Goal: Task Accomplishment & Management: Manage account settings

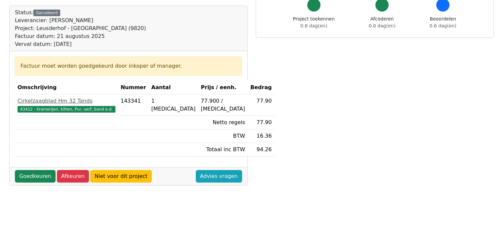
scroll to position [66, 0]
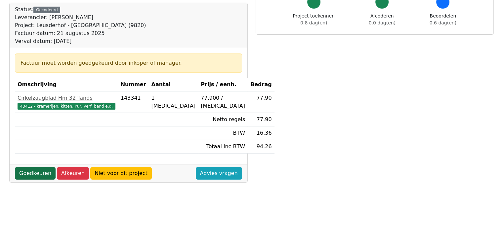
click at [36, 176] on link "Goedkeuren" at bounding box center [35, 173] width 41 height 13
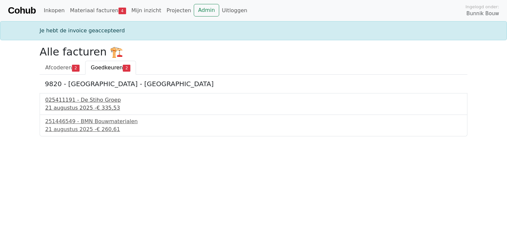
click at [79, 104] on div "21 augustus 2025 - € 335,53" at bounding box center [253, 108] width 417 height 8
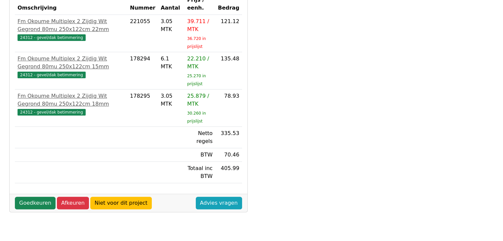
scroll to position [172, 0]
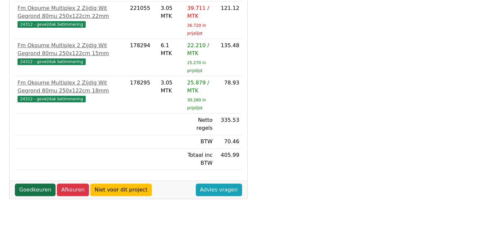
click at [32, 186] on link "Goedkeuren" at bounding box center [35, 190] width 41 height 13
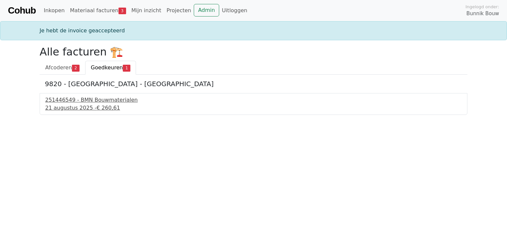
click at [82, 104] on div "[DATE] - € 260,61" at bounding box center [253, 108] width 417 height 8
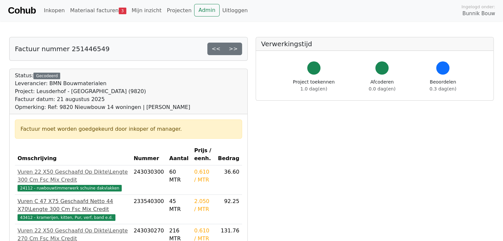
click at [29, 214] on div "43412 - kramerijen, kitten, Pur, verf, band e.d." at bounding box center [73, 217] width 111 height 8
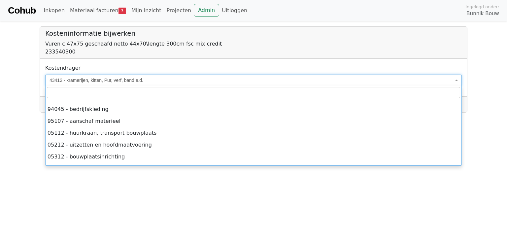
click at [151, 78] on span "43412 - kramerijen, kitten, Pur, verf, band e.d." at bounding box center [252, 80] width 404 height 7
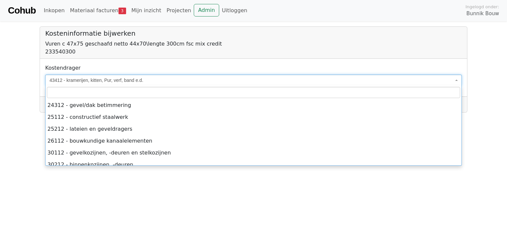
scroll to position [698, 0]
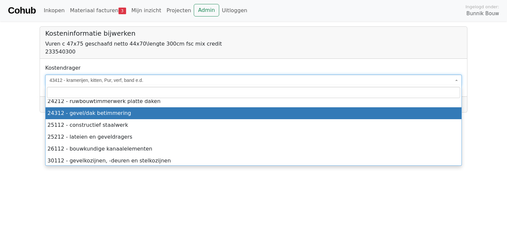
select select "****"
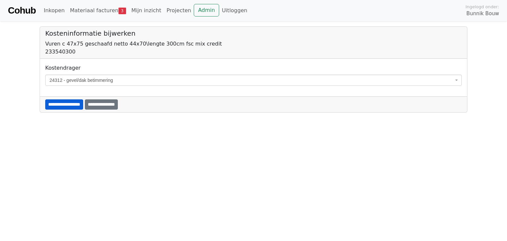
click at [79, 101] on input "**********" at bounding box center [64, 104] width 38 height 10
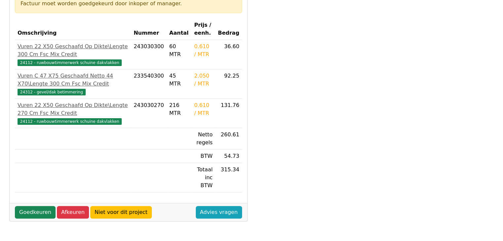
scroll to position [145, 0]
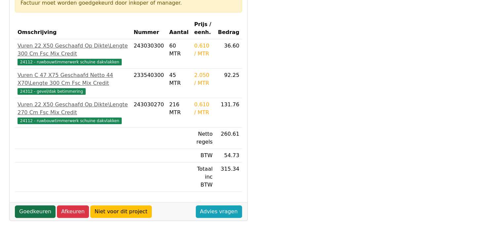
click at [39, 205] on link "Goedkeuren" at bounding box center [35, 211] width 41 height 13
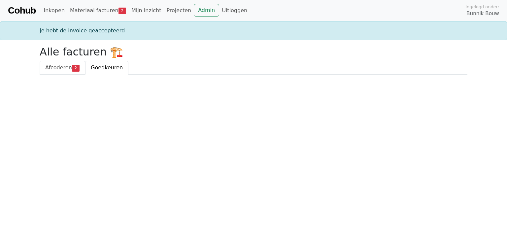
click at [67, 69] on span "Afcoderen" at bounding box center [58, 67] width 27 height 6
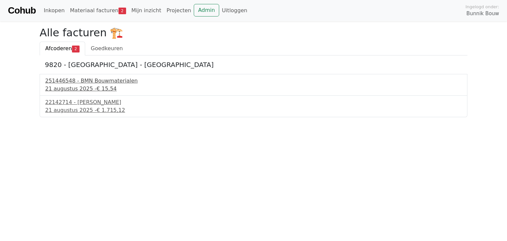
click at [67, 87] on div "[DATE] - € 15,54" at bounding box center [253, 89] width 417 height 8
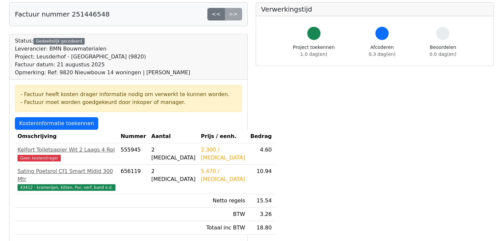
scroll to position [40, 0]
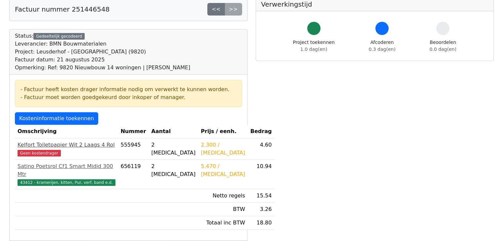
click at [33, 150] on span "Geen kostendrager" at bounding box center [39, 153] width 43 height 7
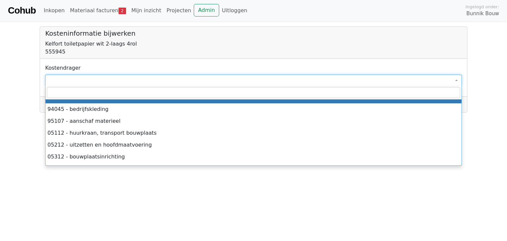
click at [68, 76] on span at bounding box center [253, 80] width 417 height 11
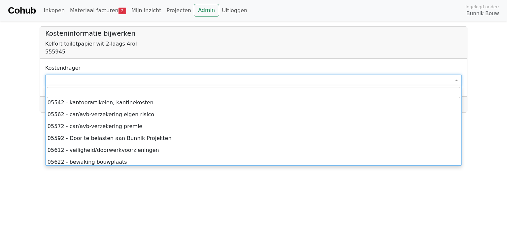
scroll to position [211, 0]
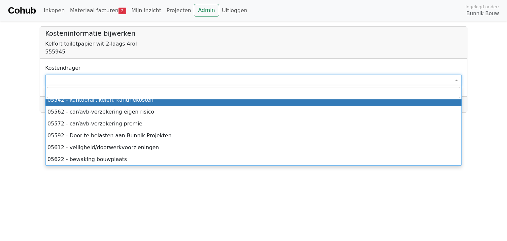
select select "****"
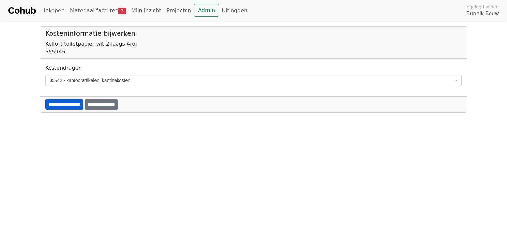
click at [70, 102] on input "**********" at bounding box center [64, 104] width 38 height 10
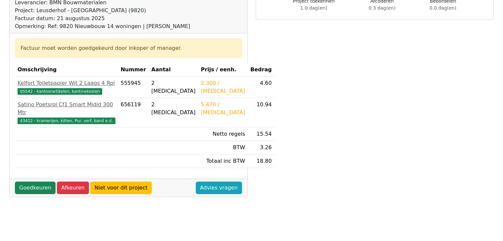
scroll to position [106, 0]
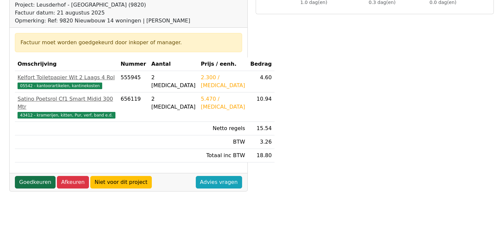
click at [34, 176] on link "Goedkeuren" at bounding box center [35, 182] width 41 height 13
